Goal: Information Seeking & Learning: Learn about a topic

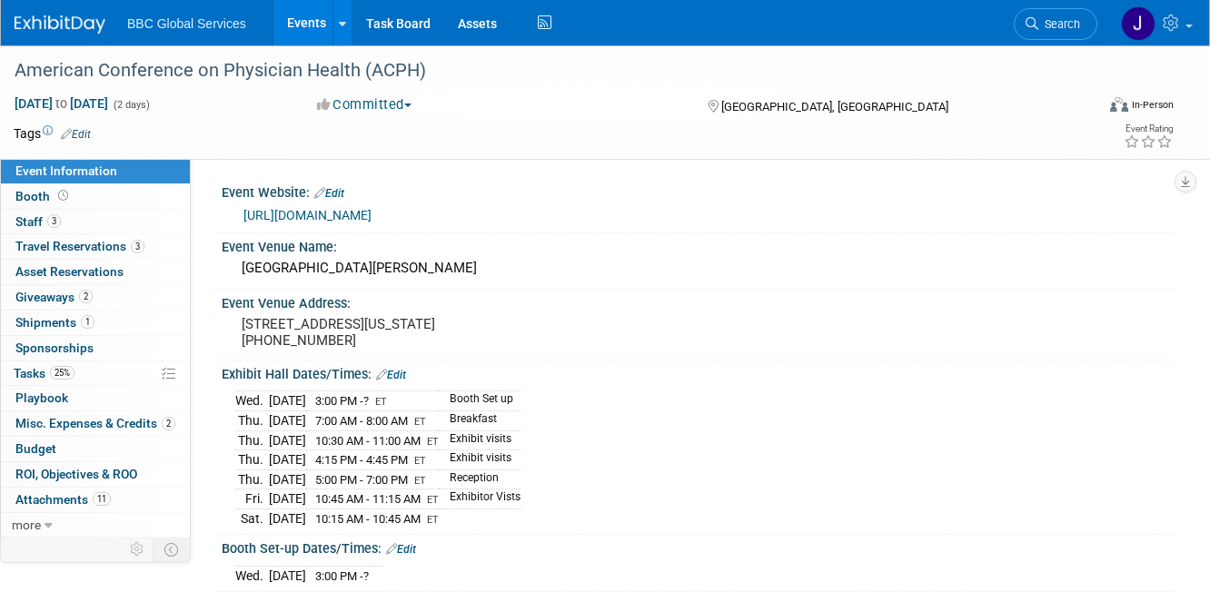
click at [310, 20] on link "Events" at bounding box center [306, 22] width 66 height 45
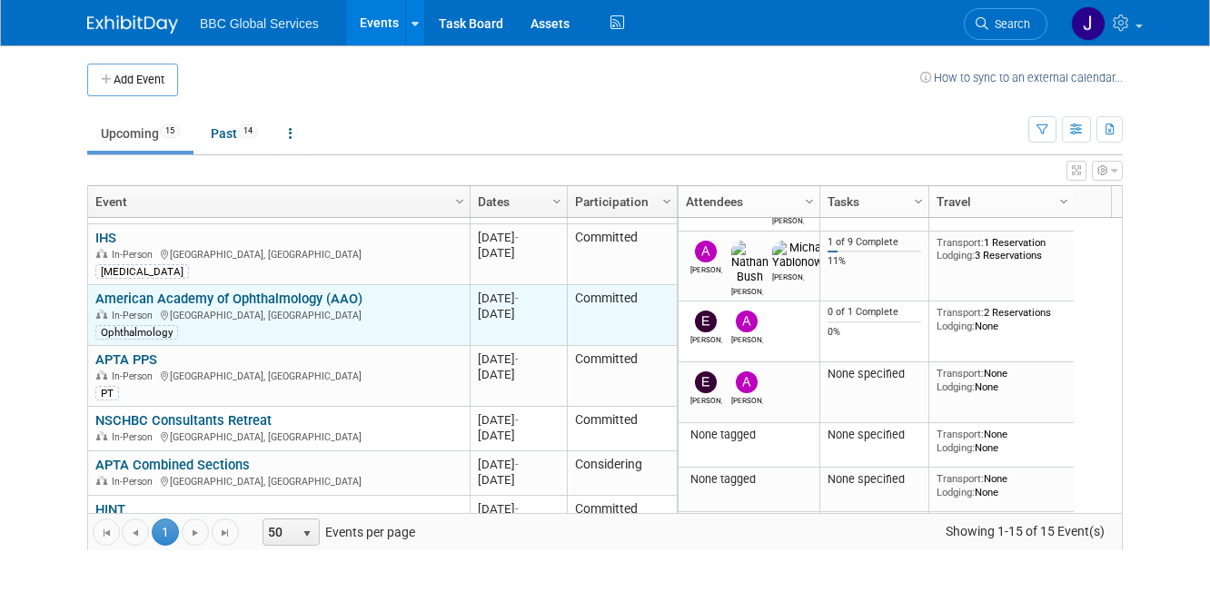
scroll to position [43, 0]
click at [224, 296] on link "American Academy of Ophthalmology (AAO)" at bounding box center [228, 299] width 267 height 16
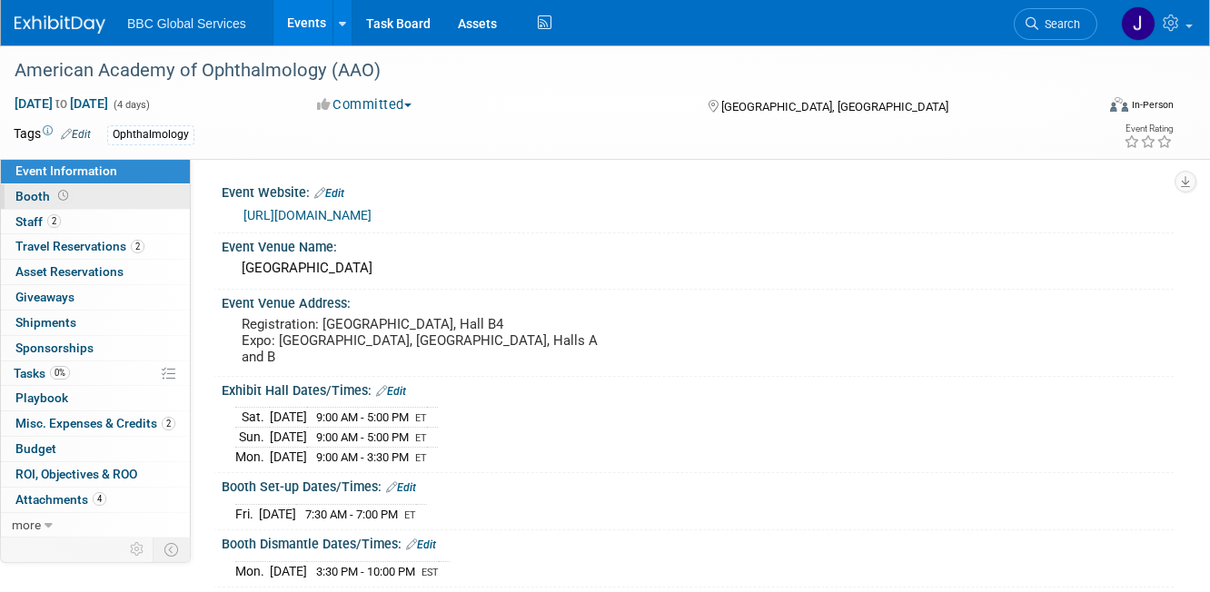
click at [30, 193] on span "Booth" at bounding box center [43, 196] width 56 height 15
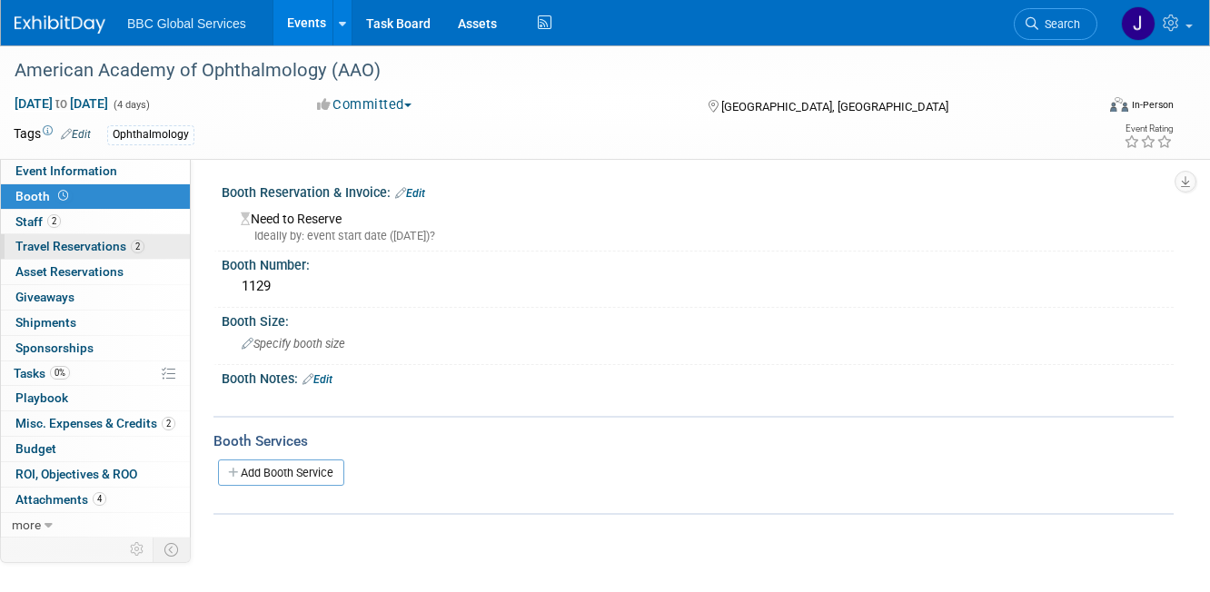
click at [68, 252] on span "Travel Reservations 2" at bounding box center [79, 246] width 129 height 15
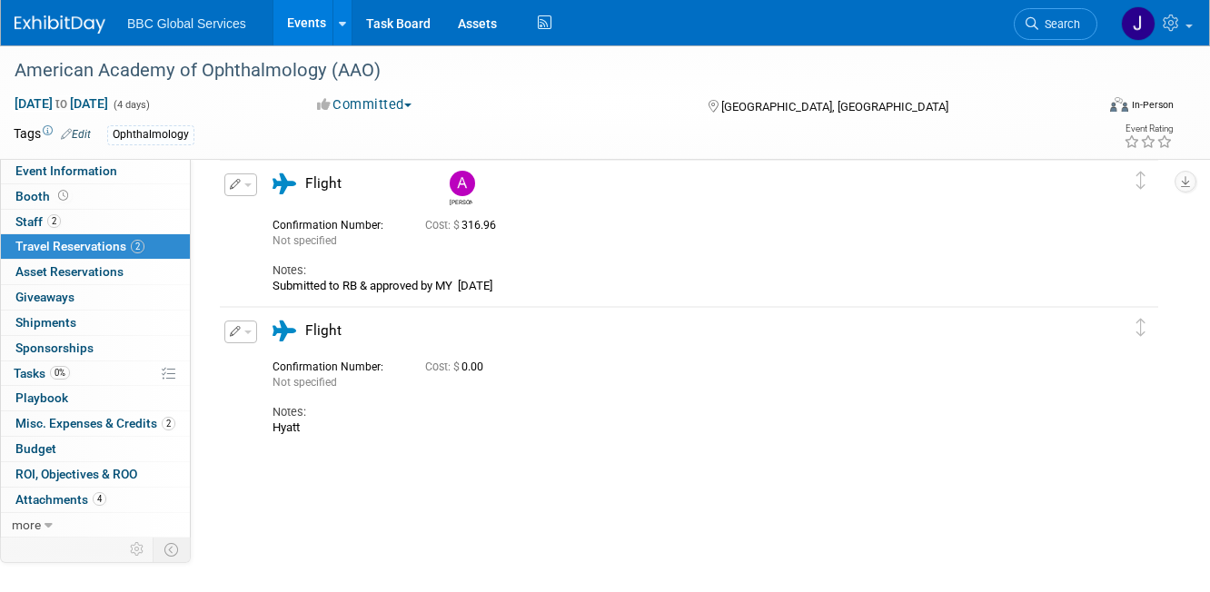
scroll to position [126, 0]
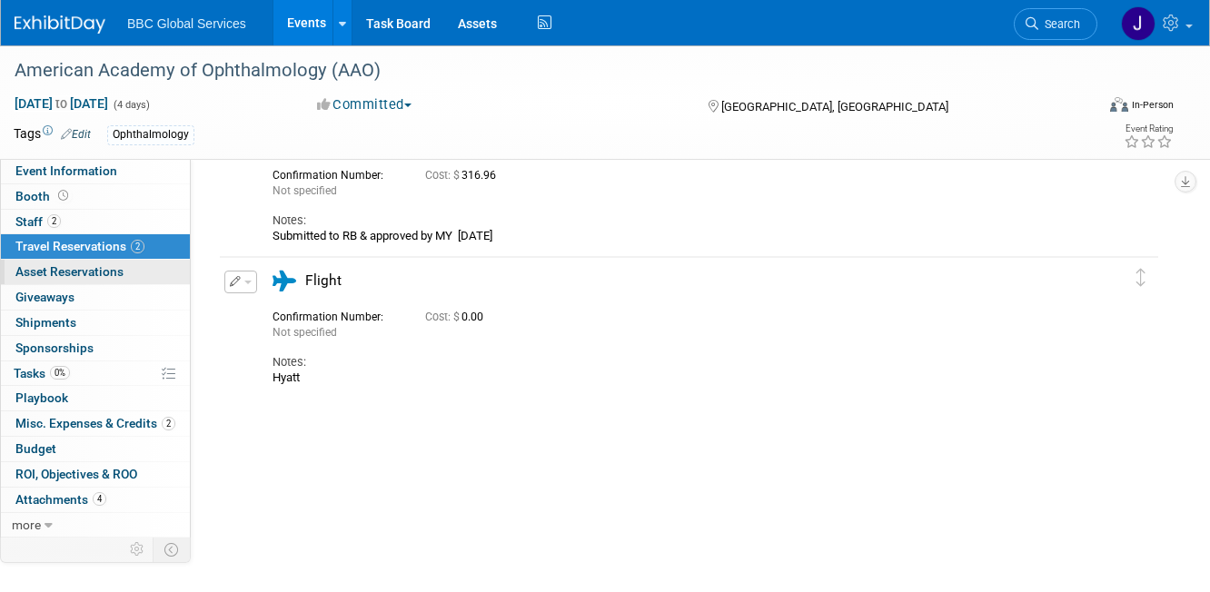
click at [37, 272] on span "Asset Reservations 0" at bounding box center [69, 271] width 108 height 15
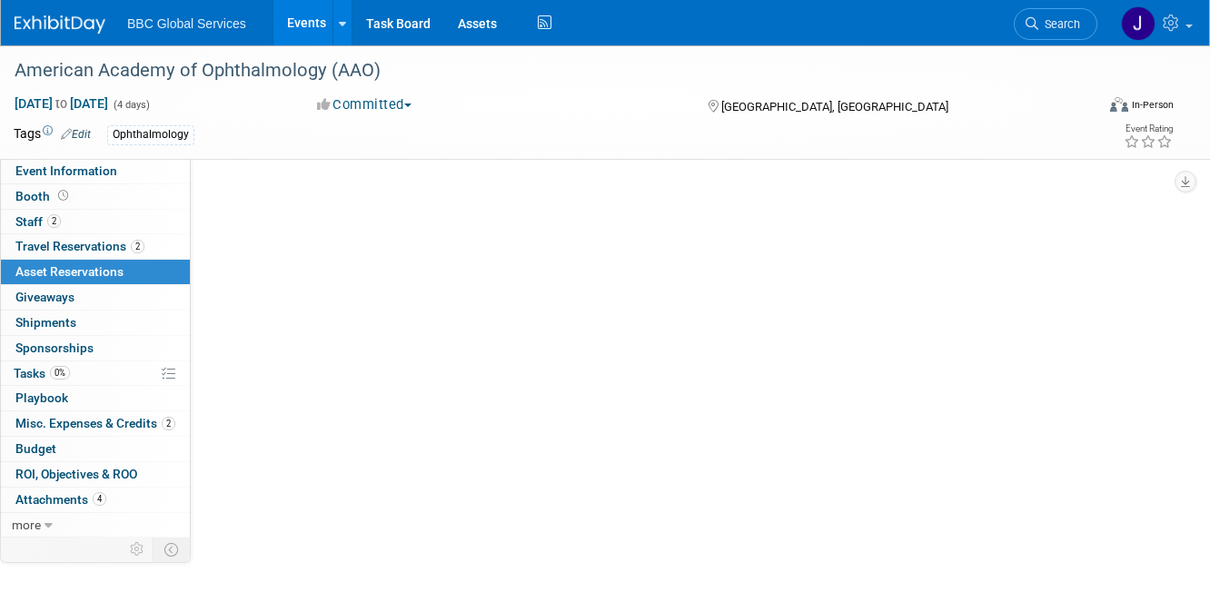
scroll to position [0, 0]
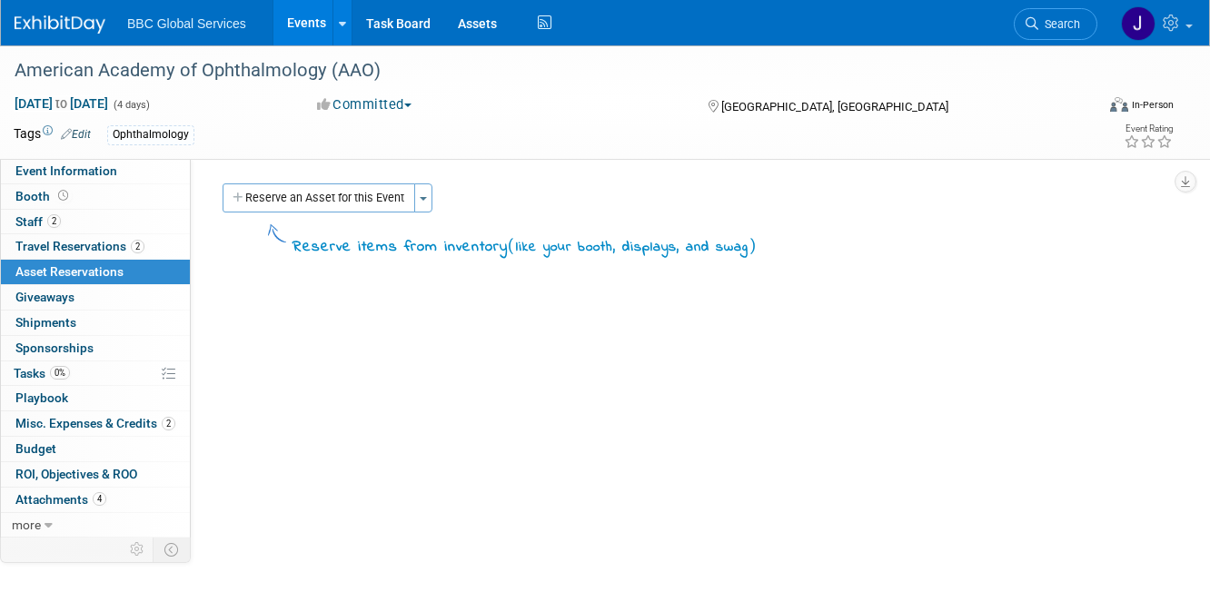
click at [34, 270] on span "Asset Reservations 0" at bounding box center [69, 271] width 108 height 15
click at [68, 223] on link "2 Staff 2" at bounding box center [95, 222] width 189 height 25
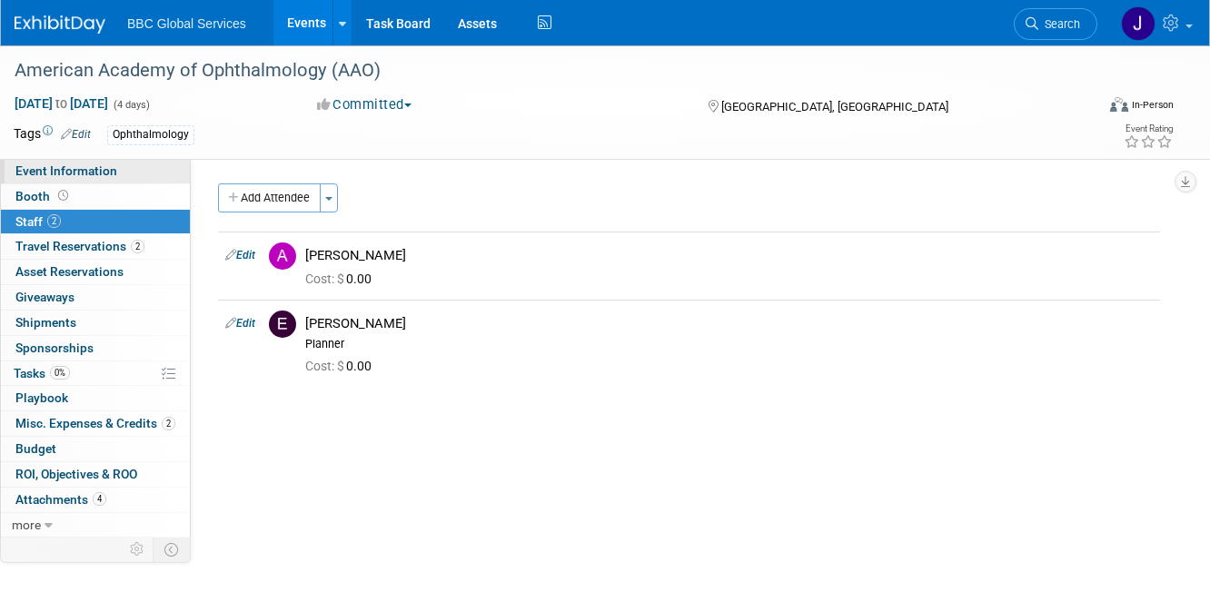
click at [68, 173] on span "Event Information" at bounding box center [66, 170] width 102 height 15
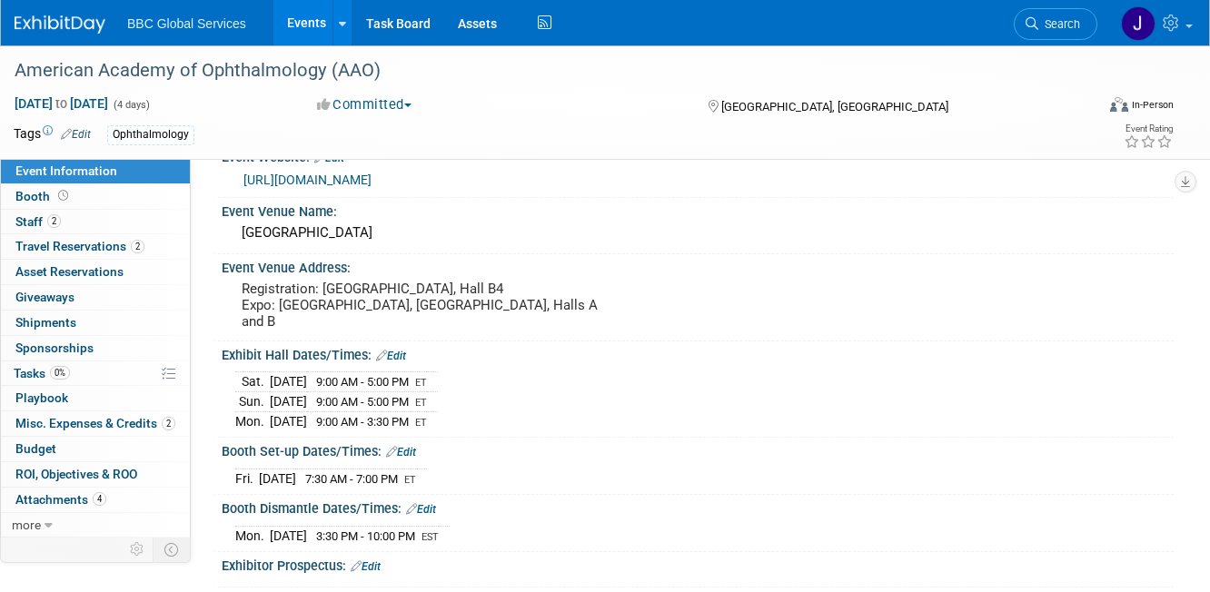
scroll to position [37, 0]
click at [246, 467] on td "Fri." at bounding box center [247, 476] width 24 height 19
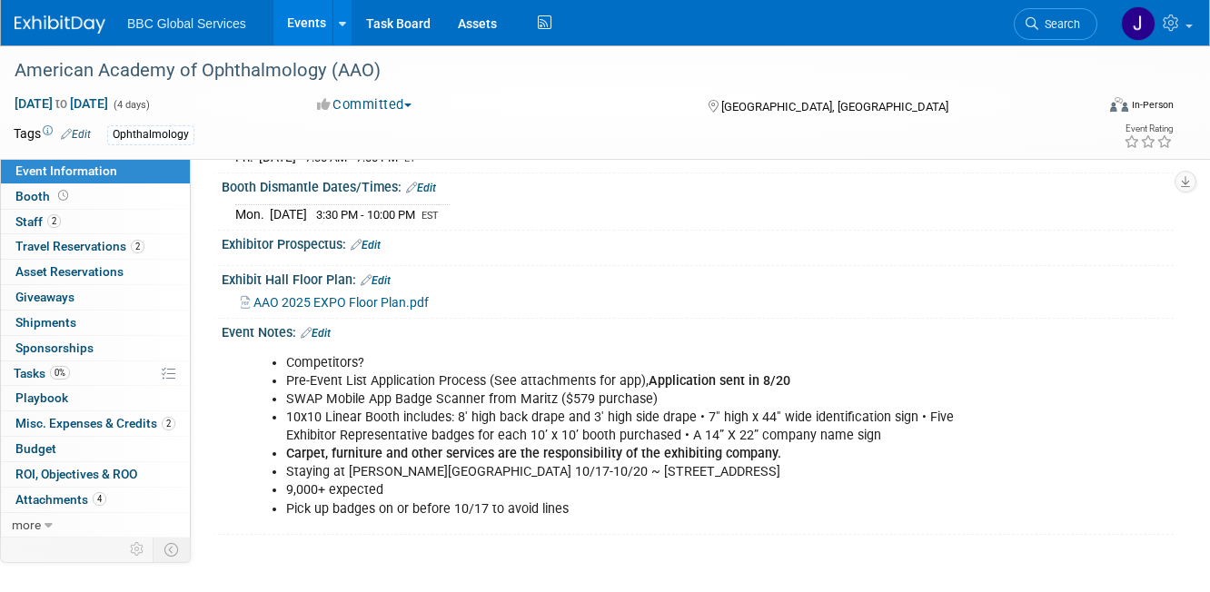
scroll to position [0, 0]
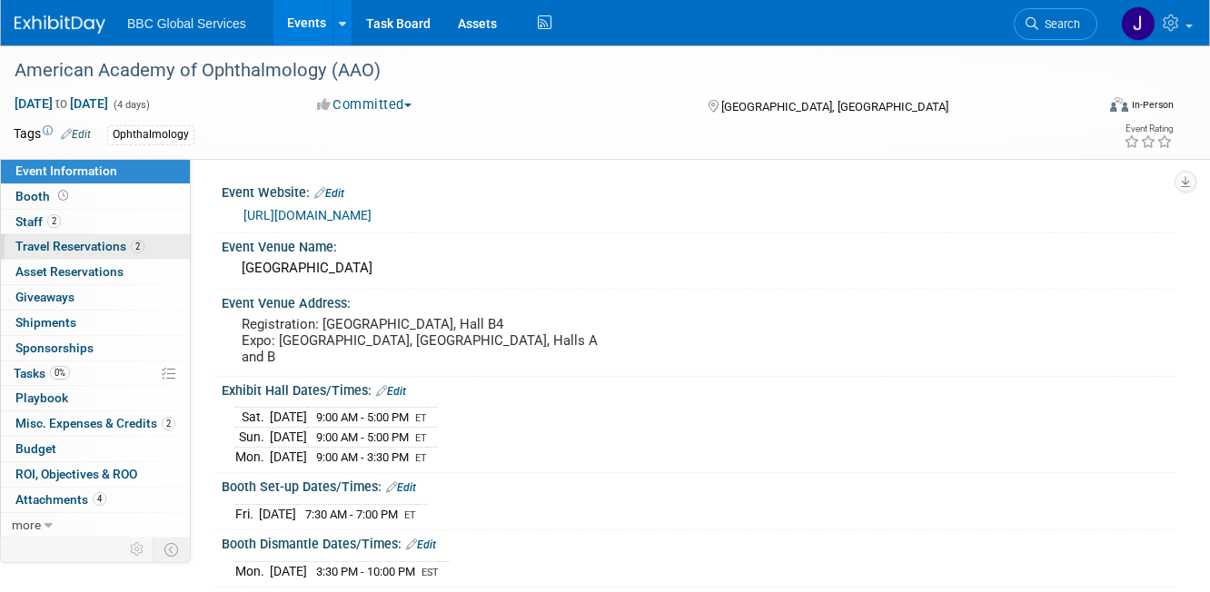
click at [70, 252] on span "Travel Reservations 2" at bounding box center [79, 246] width 129 height 15
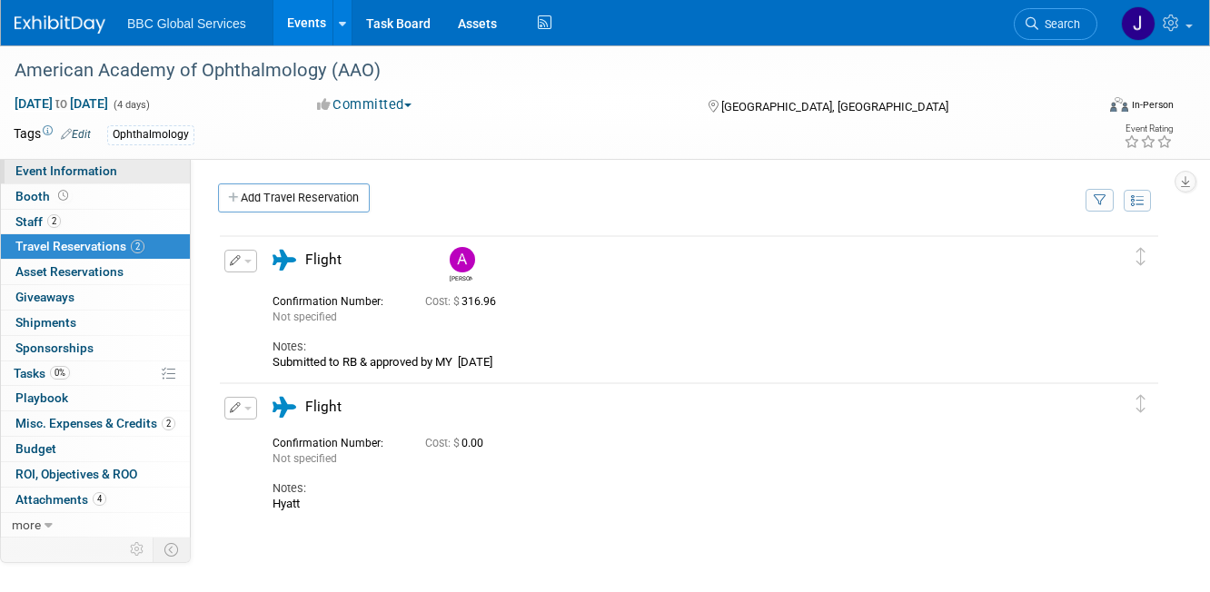
click at [56, 176] on span "Event Information" at bounding box center [66, 170] width 102 height 15
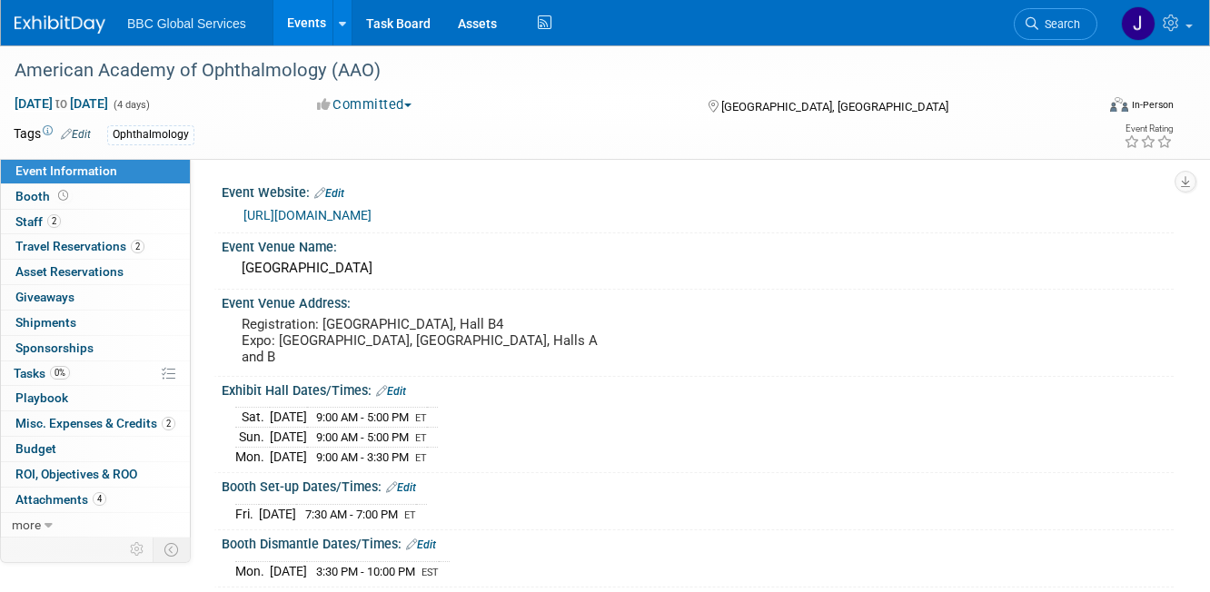
click at [202, 26] on span "BBC Global Services" at bounding box center [186, 23] width 119 height 15
click at [360, 213] on link "https://www.aao.org/practice-management/coding/codequest-events/aao-2025" at bounding box center [307, 215] width 128 height 15
click at [371, 216] on link "https://www.aao.org/practice-management/coding/codequest-events/aao-2025" at bounding box center [307, 215] width 128 height 15
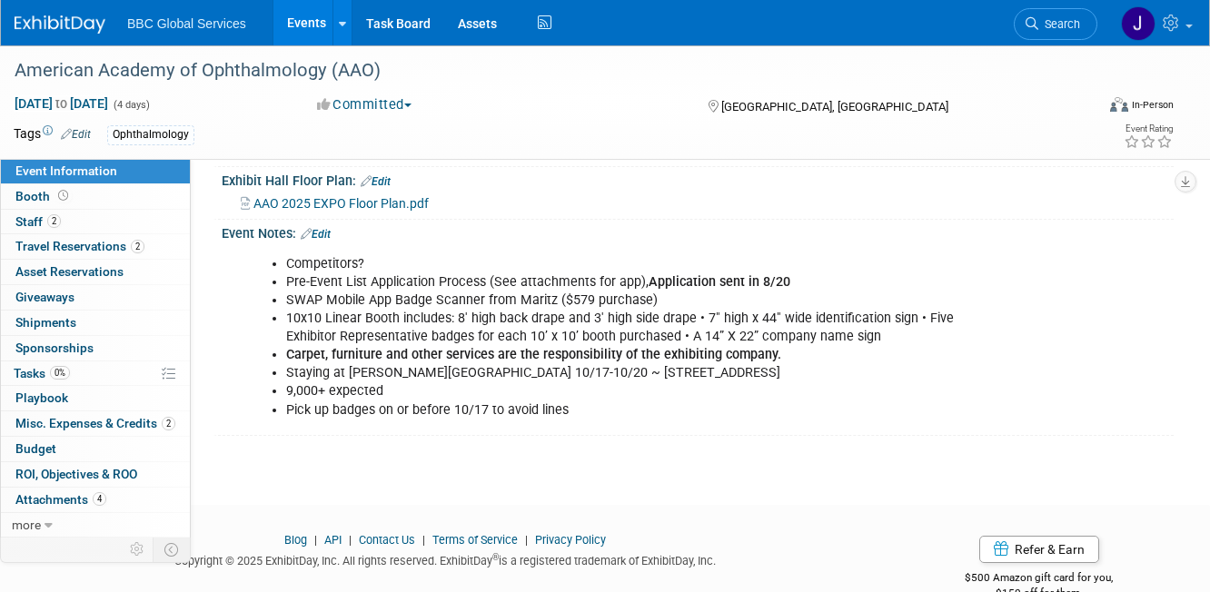
scroll to position [458, 0]
click at [60, 498] on span "Attachments 4" at bounding box center [60, 499] width 91 height 15
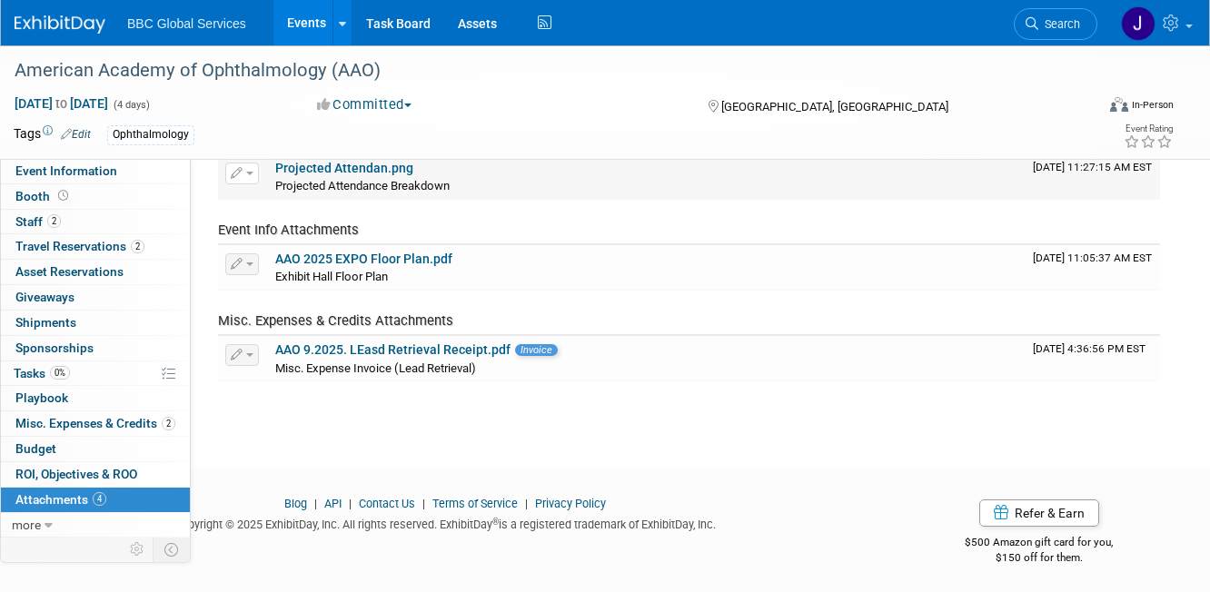
scroll to position [163, 0]
click at [13, 527] on span "more" at bounding box center [26, 525] width 29 height 15
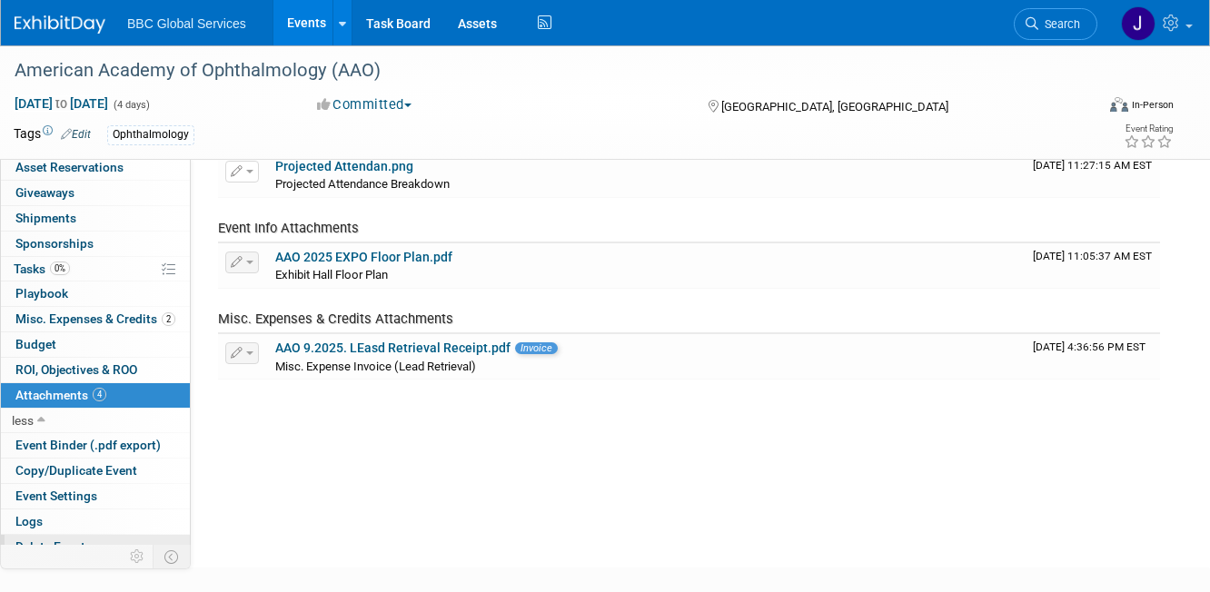
scroll to position [115, 0]
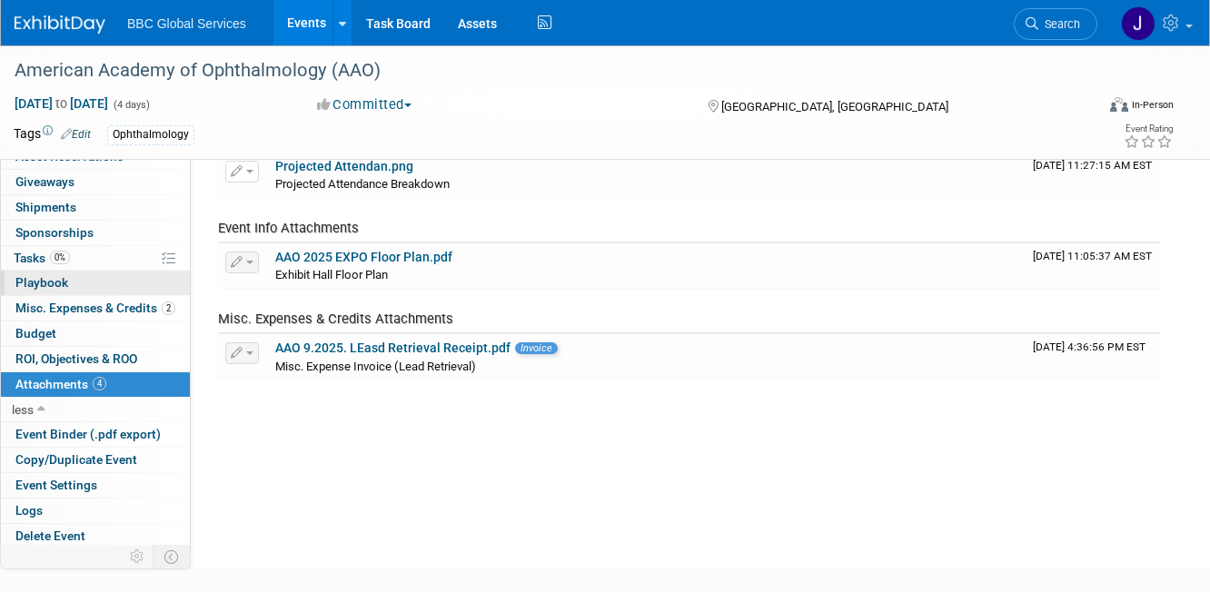
click at [35, 278] on span "Playbook 0" at bounding box center [41, 282] width 53 height 15
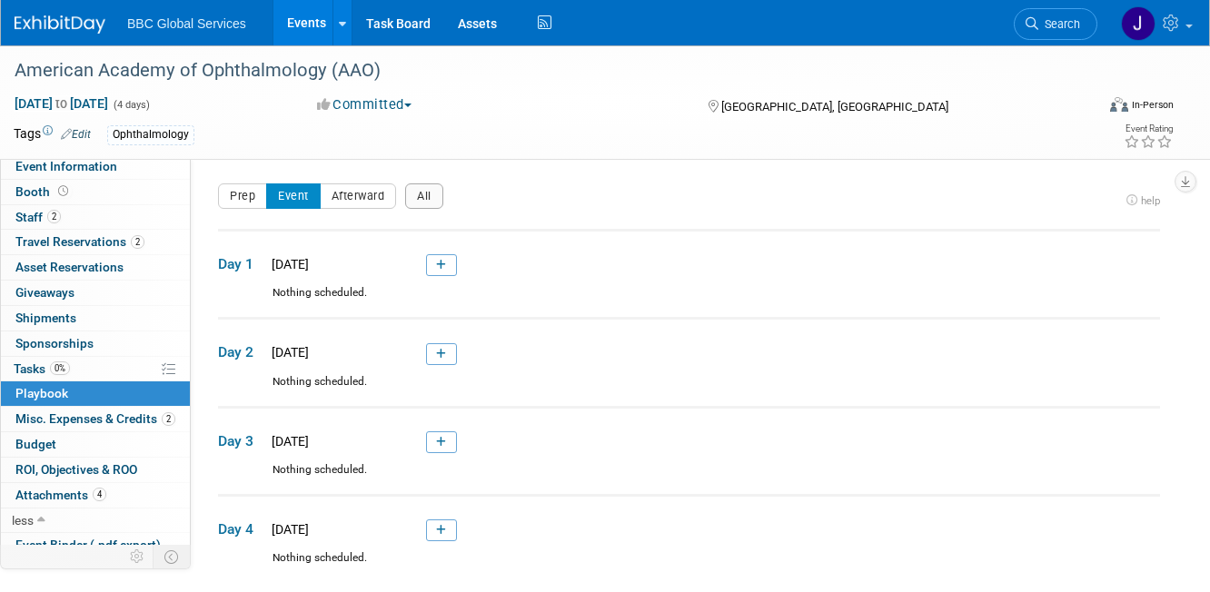
scroll to position [0, 0]
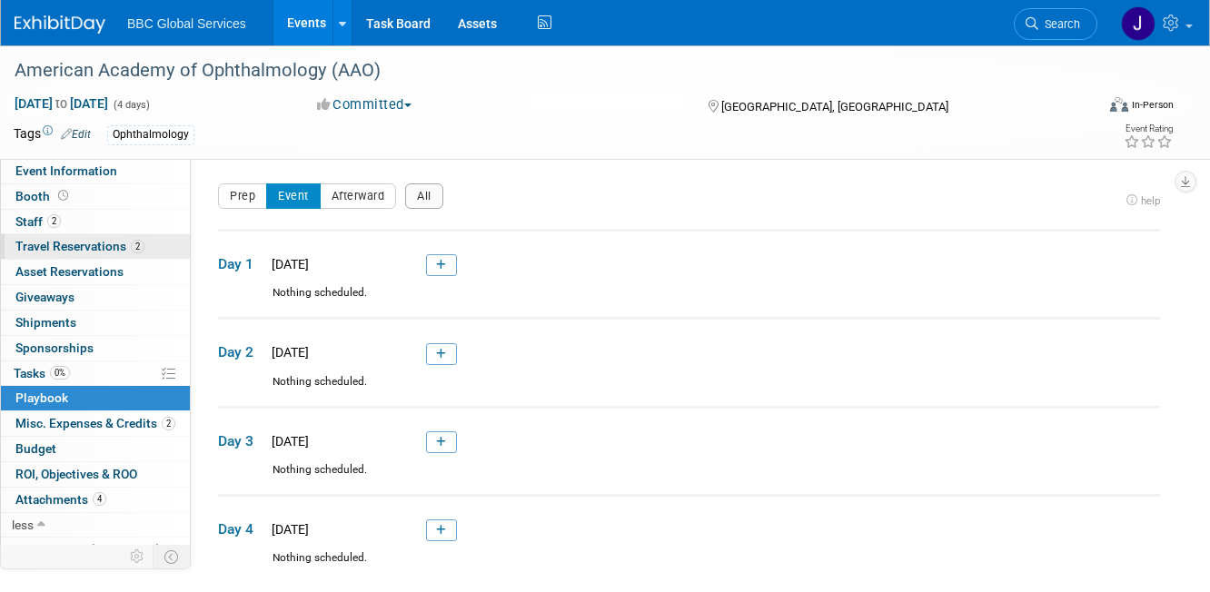
click at [34, 248] on span "Travel Reservations 2" at bounding box center [79, 246] width 129 height 15
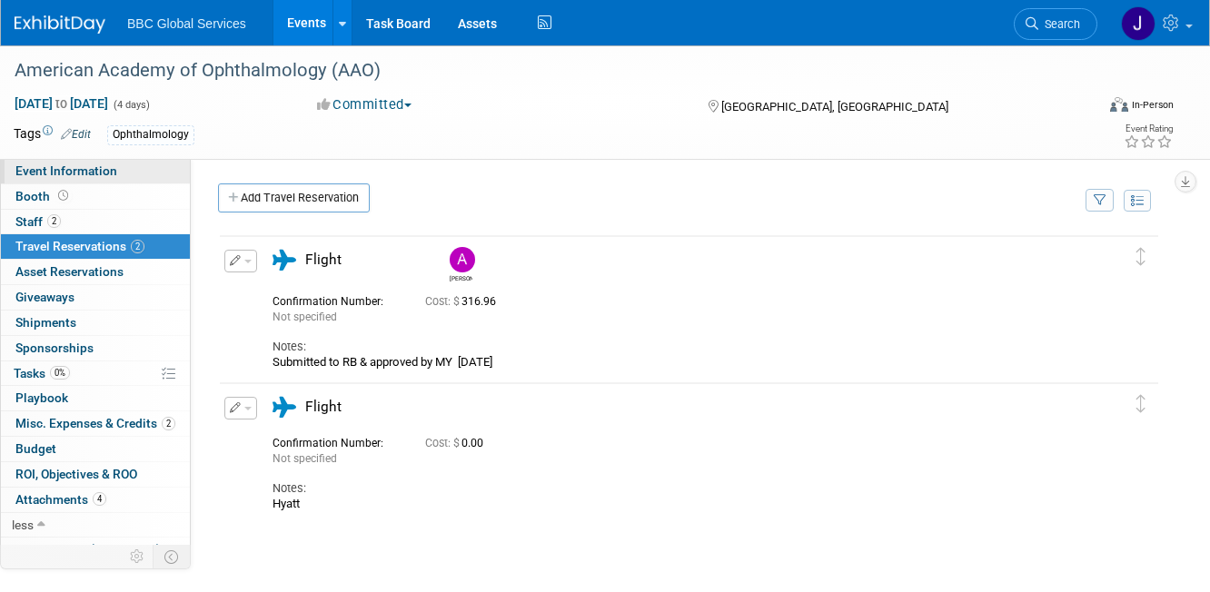
click at [35, 169] on span "Event Information" at bounding box center [66, 170] width 102 height 15
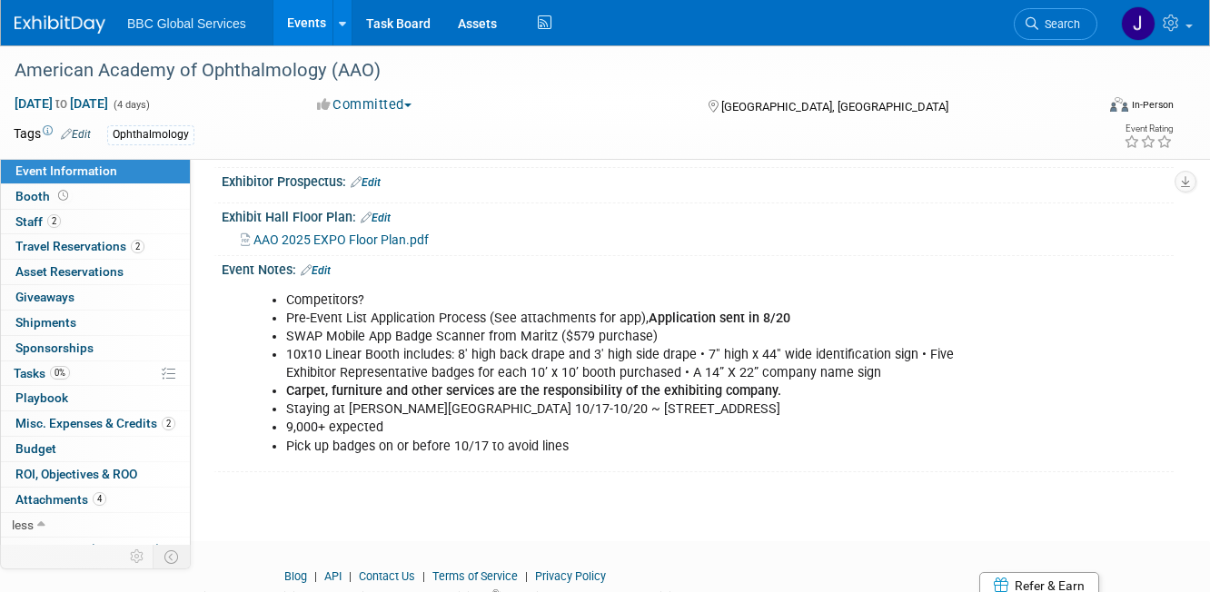
scroll to position [421, 0]
drag, startPoint x: 287, startPoint y: 388, endPoint x: 788, endPoint y: 383, distance: 501.3
click at [788, 399] on li "Staying at Rosen Shingle Creek 10/17-10/20 ~ 9939 Universal Blvd, Orlando, FL, …" at bounding box center [631, 408] width 690 height 18
copy li "Staying at Rosen Shingle Creek 10/17-10/20 ~ 9939 Universal Blvd, Orlando, FL, …"
